Goal: Manage account settings

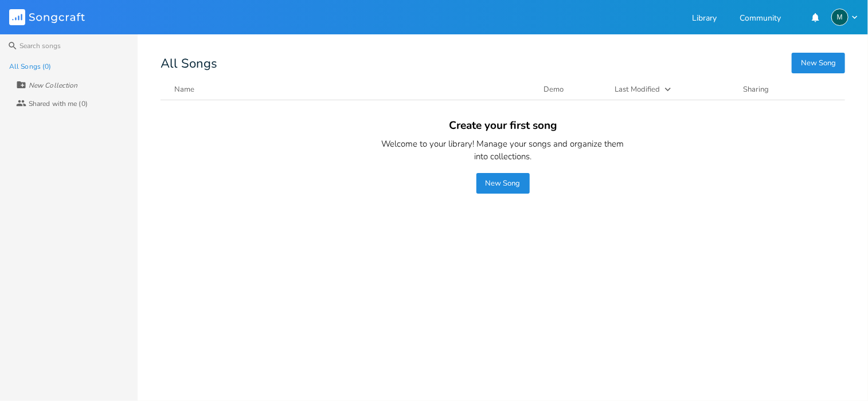
click at [857, 19] on icon "button" at bounding box center [854, 17] width 10 height 10
click at [839, 15] on div "M" at bounding box center [839, 17] width 17 height 17
click at [806, 32] on span "Account Settings" at bounding box center [798, 35] width 53 height 7
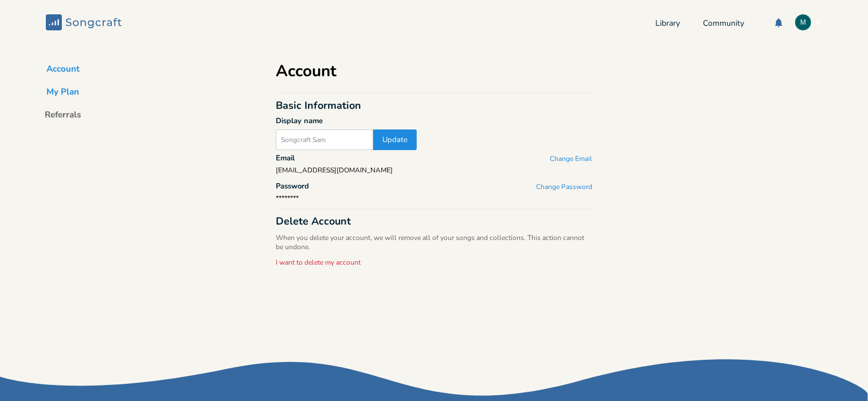
click at [64, 92] on button "My Plan" at bounding box center [63, 94] width 51 height 16
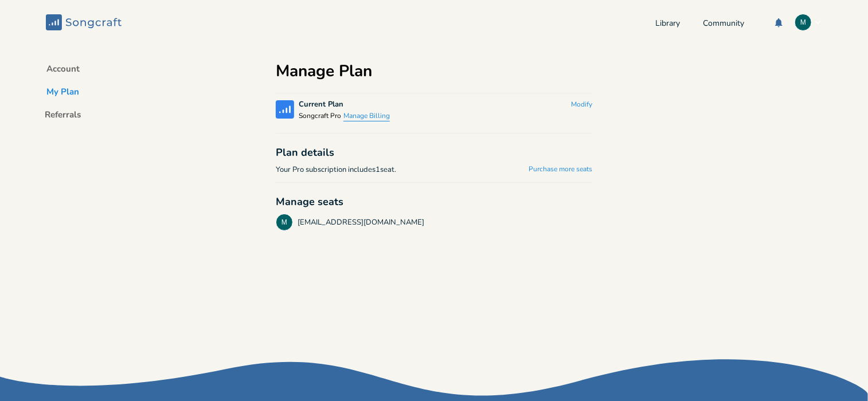
click at [361, 112] on button "Manage Billing" at bounding box center [366, 117] width 46 height 10
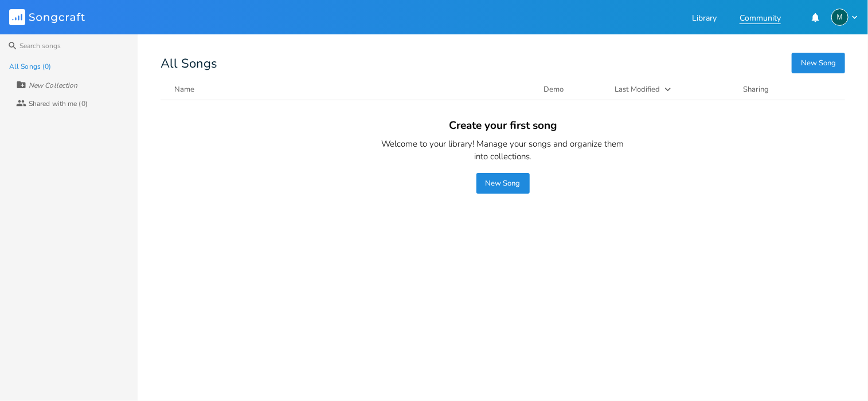
click at [758, 18] on link "Community" at bounding box center [759, 19] width 41 height 10
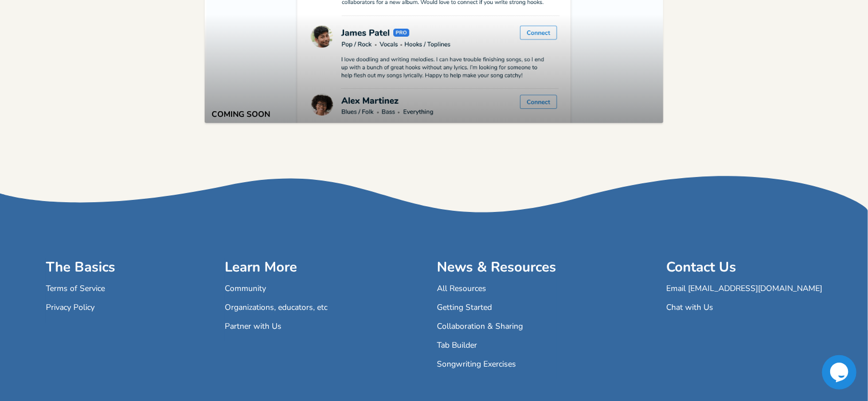
scroll to position [382, 0]
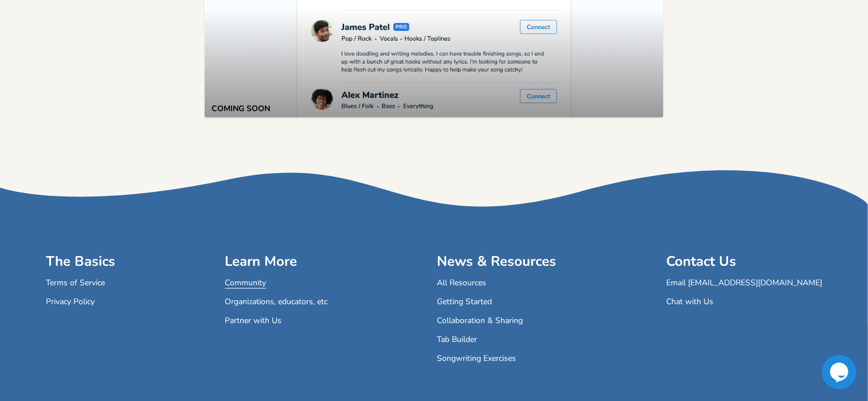
click at [250, 284] on link "Community" at bounding box center [245, 284] width 41 height 10
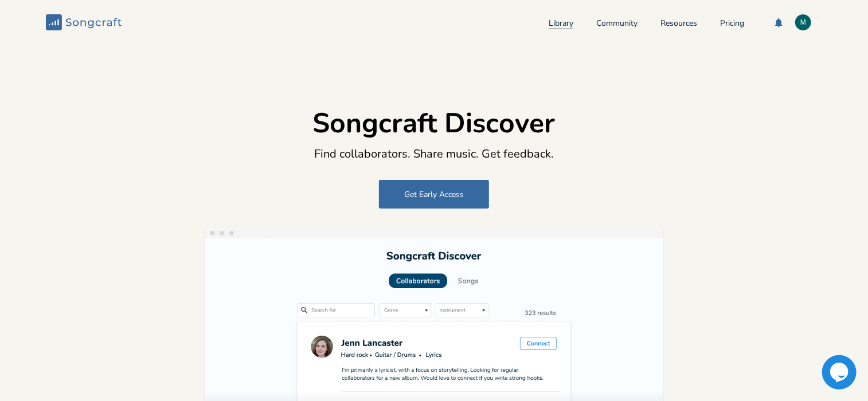
click at [549, 24] on link "Library" at bounding box center [561, 24] width 25 height 10
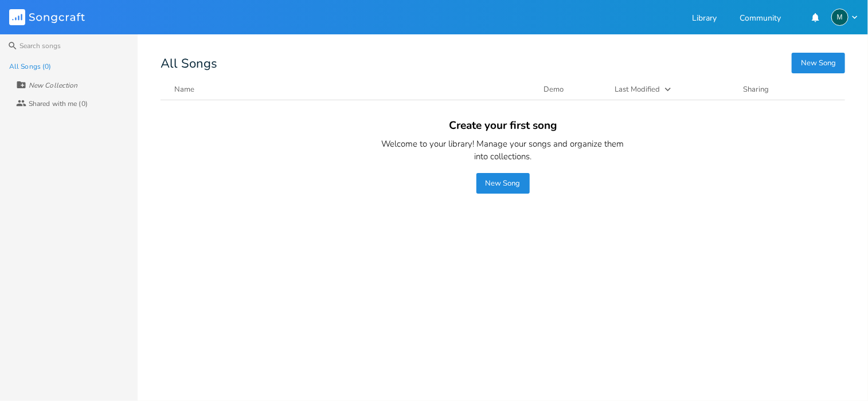
click at [667, 88] on icon "button" at bounding box center [667, 89] width 11 height 11
click at [665, 88] on icon "button" at bounding box center [667, 89] width 11 height 11
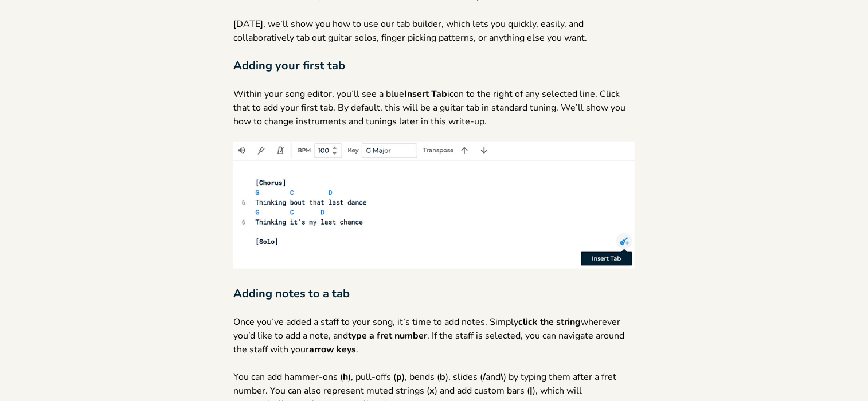
scroll to position [459, 0]
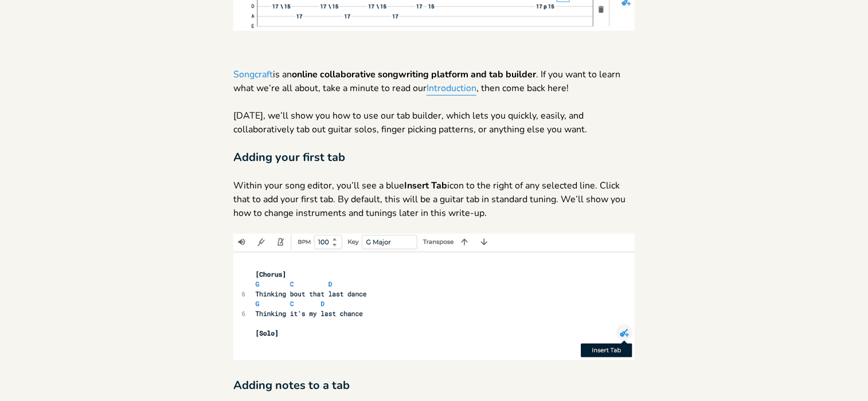
click at [446, 88] on link "Introduction" at bounding box center [451, 89] width 50 height 14
